Goal: Task Accomplishment & Management: Use online tool/utility

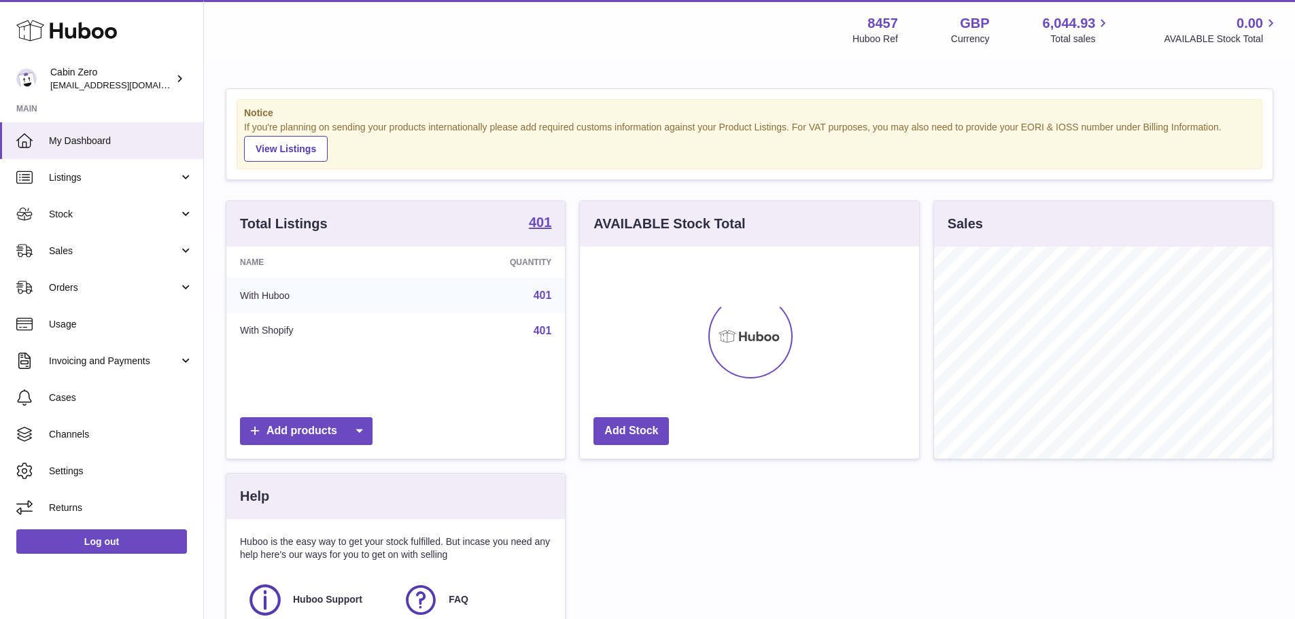
scroll to position [212, 339]
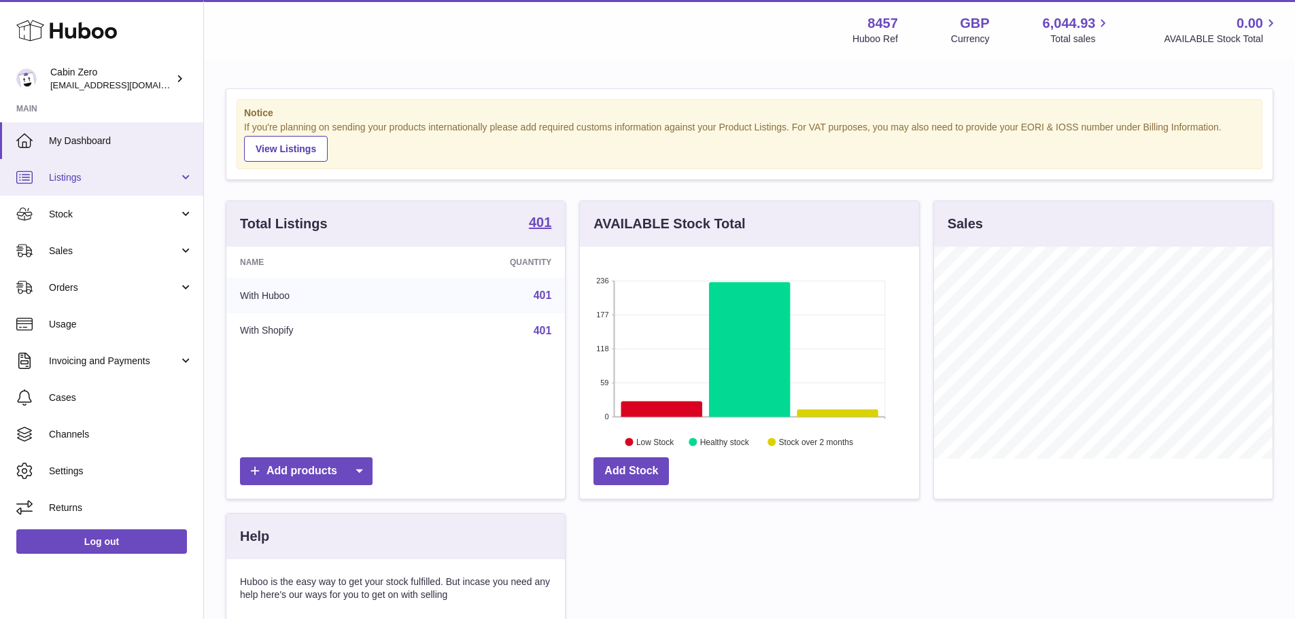
click at [132, 186] on link "Listings" at bounding box center [101, 177] width 203 height 37
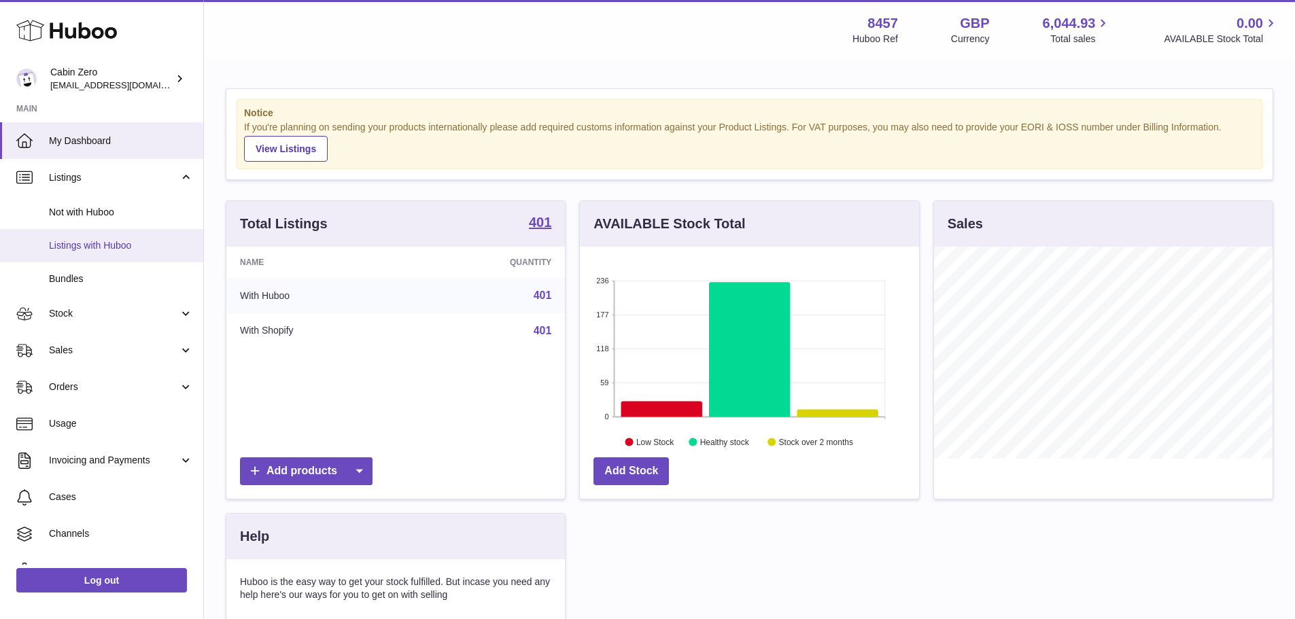
click at [135, 247] on span "Listings with Huboo" at bounding box center [121, 245] width 144 height 13
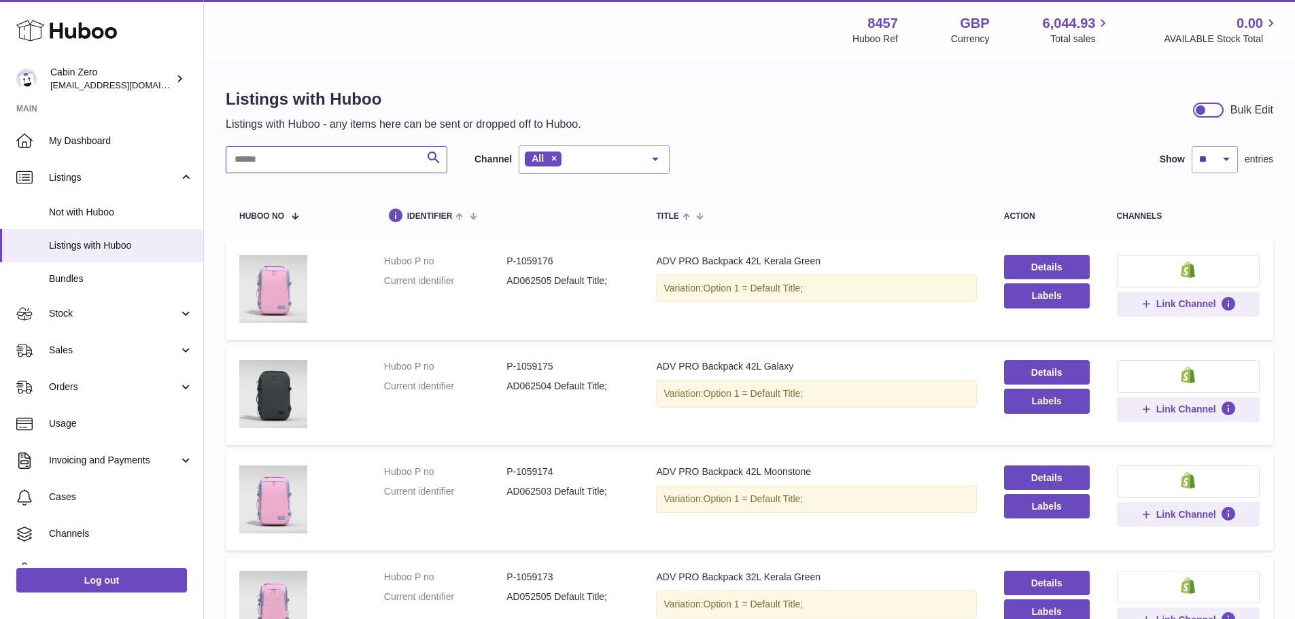
click at [322, 166] on input "text" at bounding box center [337, 159] width 222 height 27
click at [372, 157] on input "text" at bounding box center [337, 159] width 222 height 27
click at [372, 158] on input "text" at bounding box center [337, 159] width 222 height 27
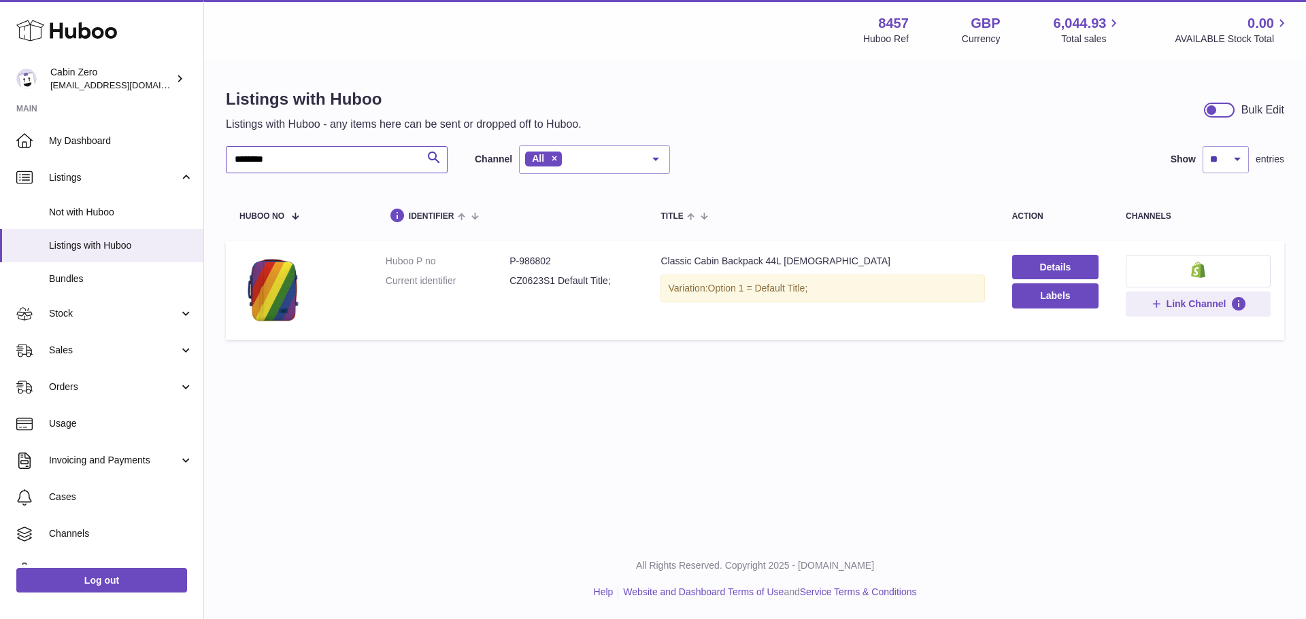
type input "********"
click at [545, 263] on dd "P-986802" at bounding box center [571, 261] width 124 height 13
copy dd "986802"
